Goal: Check status: Check status

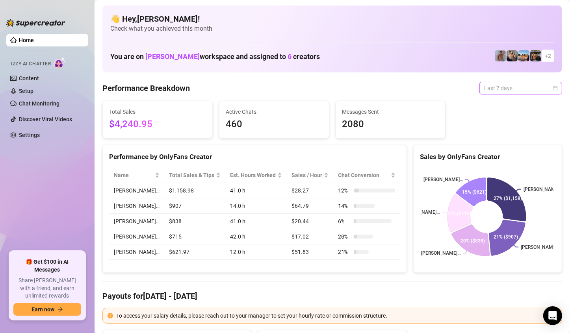
click at [546, 85] on span "Last 7 days" at bounding box center [520, 88] width 73 height 12
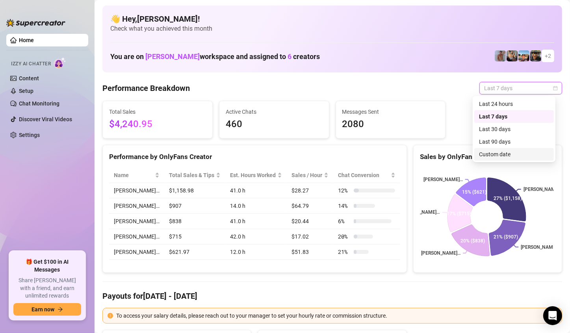
click at [514, 154] on div "Custom date" at bounding box center [514, 154] width 70 height 9
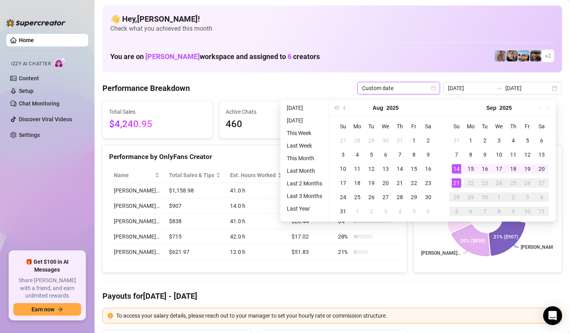
type input "2025-09-21"
click at [459, 183] on div "21" at bounding box center [456, 182] width 9 height 9
click at [459, 183] on rect at bounding box center [486, 217] width 133 height 98
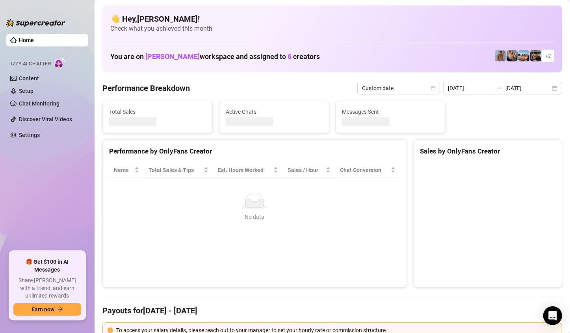
type input "2025-09-21"
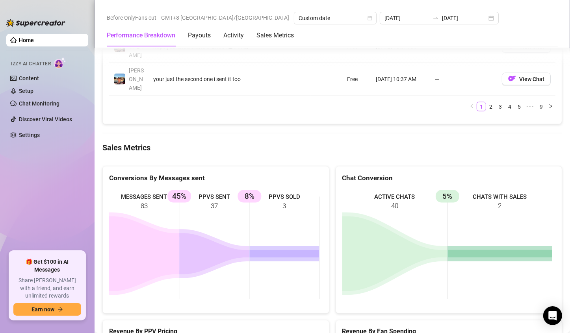
scroll to position [1220, 0]
